Goal: Information Seeking & Learning: Learn about a topic

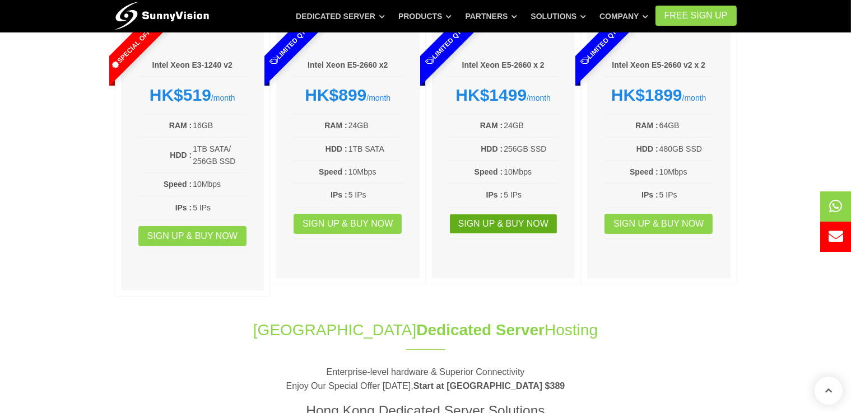
scroll to position [168, 0]
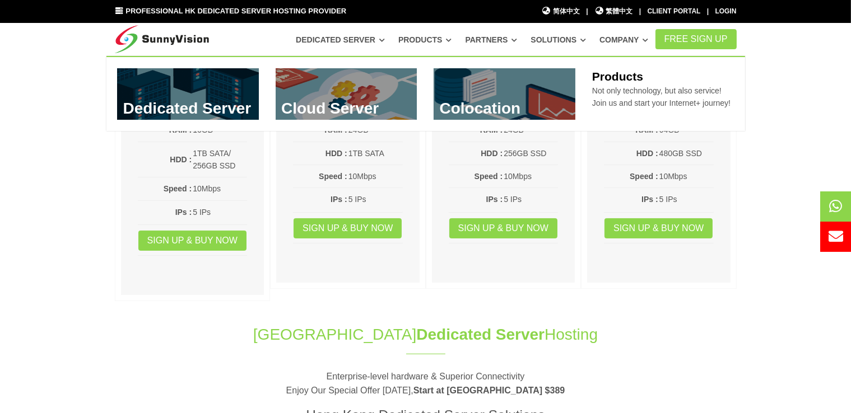
click at [494, 109] on link at bounding box center [505, 94] width 142 height 52
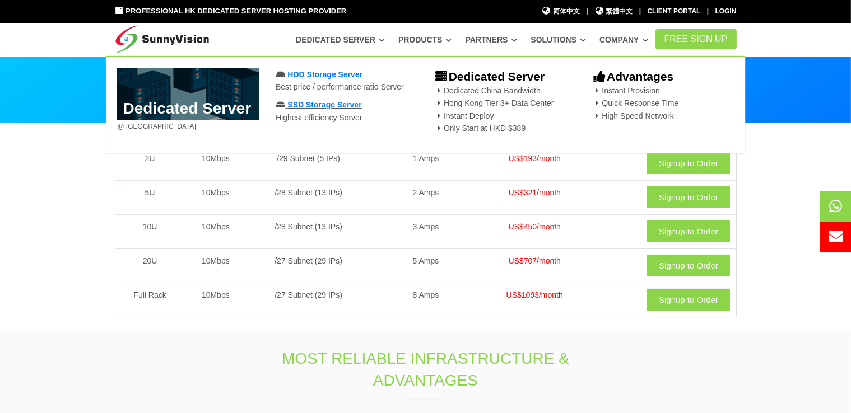
click at [332, 106] on span "SSD Storage Server" at bounding box center [324, 104] width 74 height 9
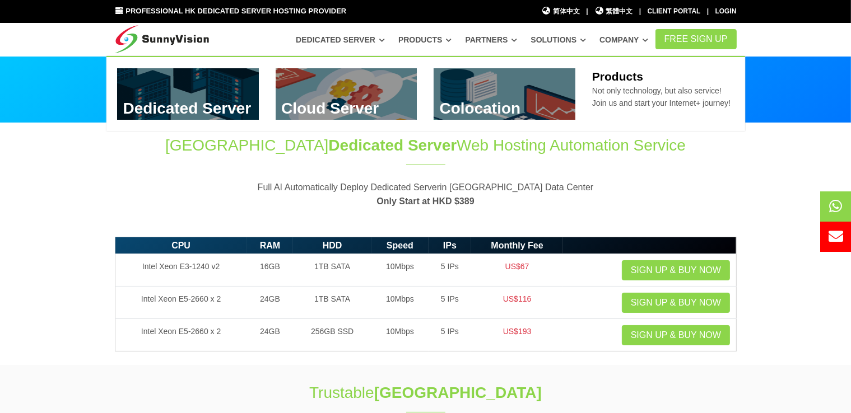
click at [343, 97] on link at bounding box center [347, 94] width 142 height 52
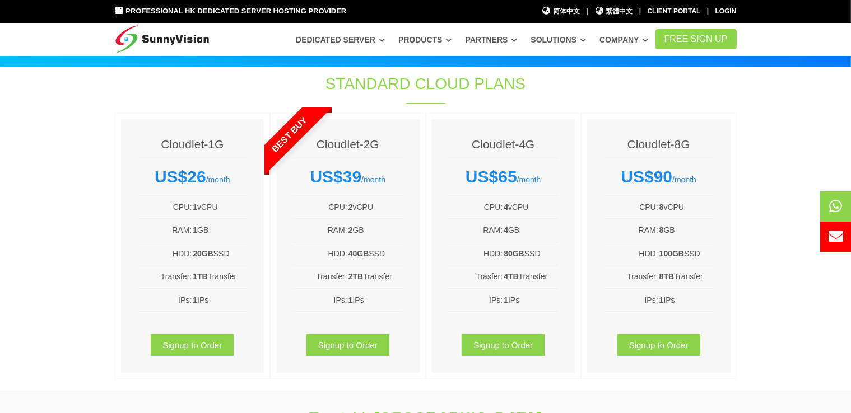
scroll to position [56, 0]
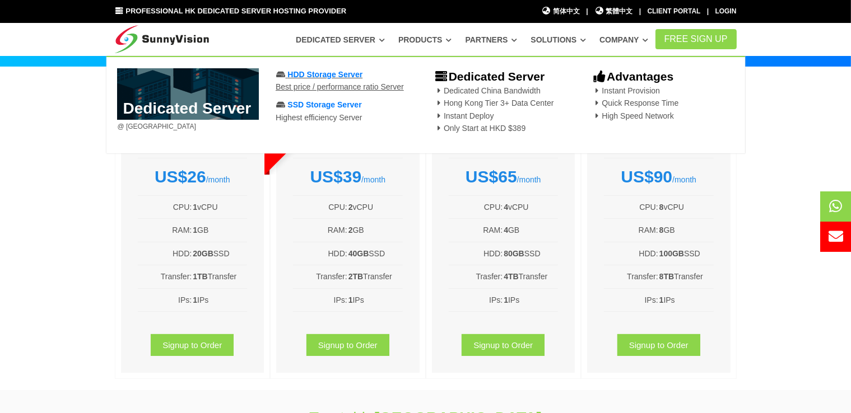
click at [320, 78] on span "HDD Storage Server" at bounding box center [324, 74] width 75 height 9
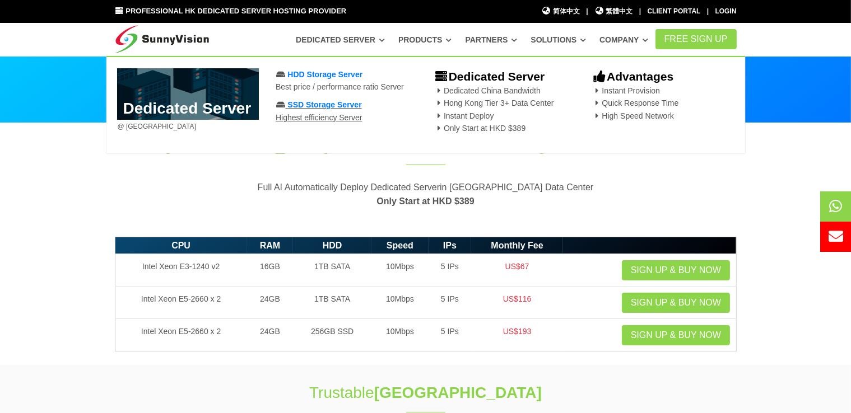
click at [321, 108] on span "SSD Storage Server" at bounding box center [324, 104] width 74 height 9
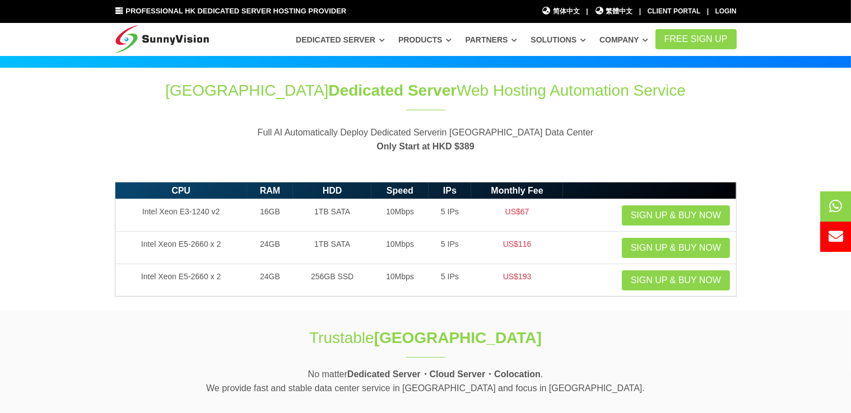
scroll to position [56, 0]
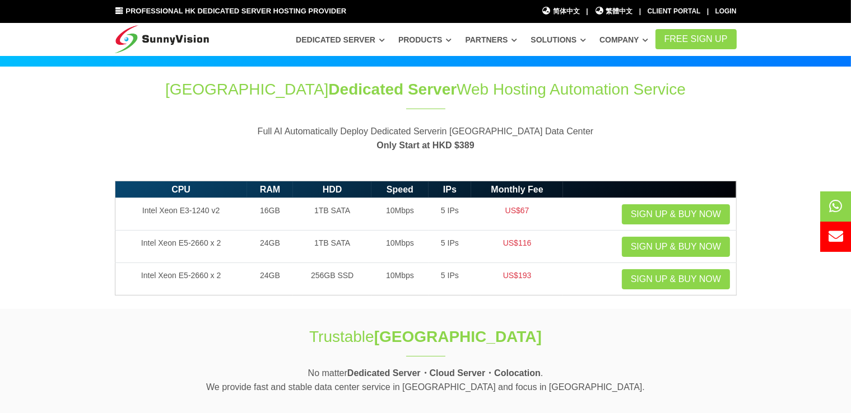
click at [173, 39] on img at bounding box center [162, 37] width 95 height 28
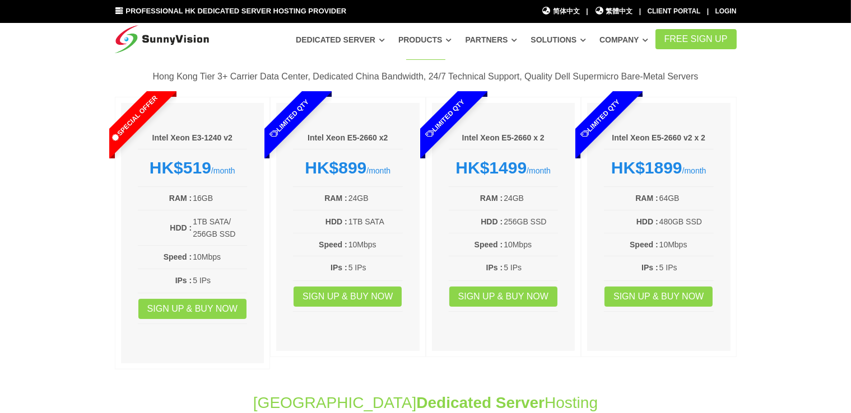
scroll to position [112, 0]
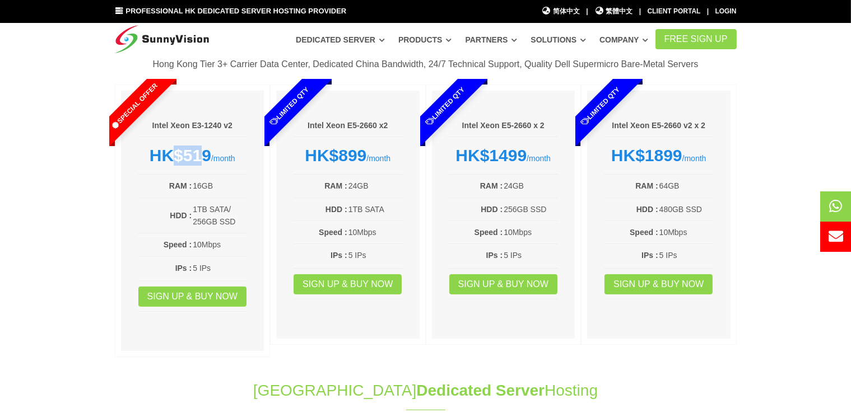
drag, startPoint x: 174, startPoint y: 156, endPoint x: 199, endPoint y: 156, distance: 25.2
click at [199, 156] on strong "HK$519" at bounding box center [181, 155] width 62 height 18
click at [165, 157] on strong "HK$519" at bounding box center [181, 155] width 62 height 18
drag, startPoint x: 142, startPoint y: 153, endPoint x: 209, endPoint y: 153, distance: 67.2
click at [209, 153] on div "HK$519 /month" at bounding box center [193, 156] width 110 height 20
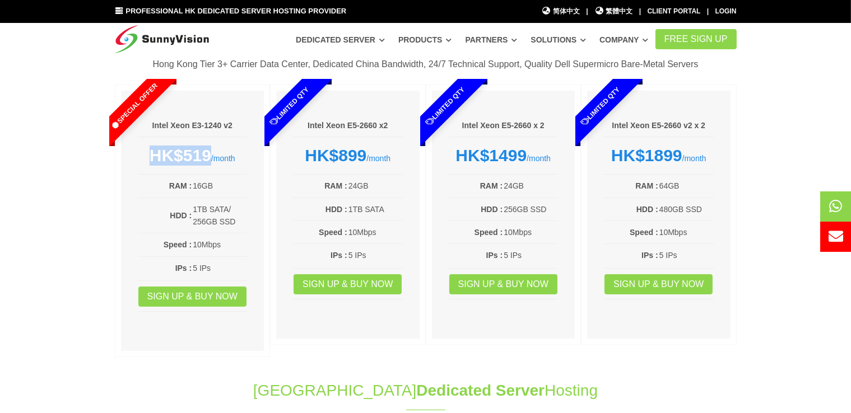
copy strong "HK$519"
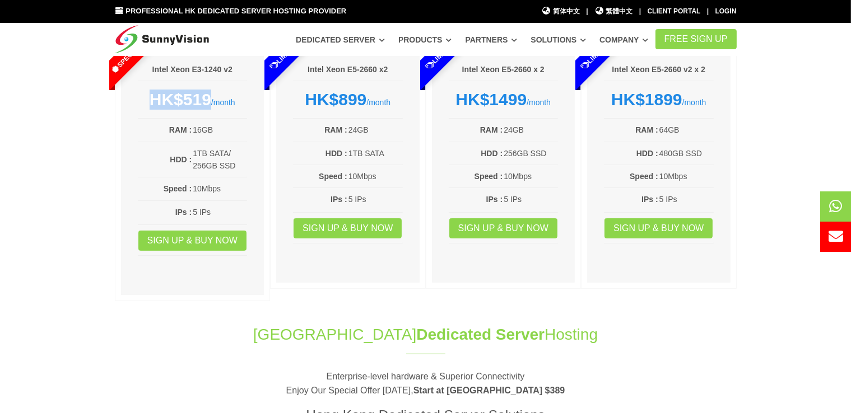
scroll to position [0, 0]
